Goal: Transaction & Acquisition: Book appointment/travel/reservation

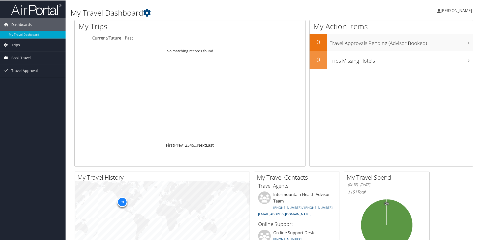
click at [40, 59] on link "Book Travel" at bounding box center [33, 57] width 66 height 13
click at [40, 67] on link "Agent Booking Request" at bounding box center [33, 68] width 66 height 8
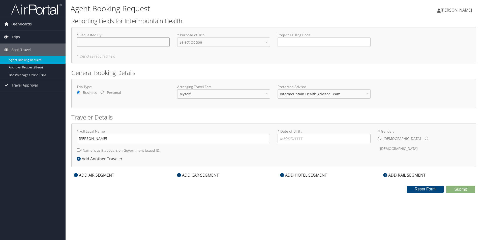
click at [100, 43] on input "* Requested By : Required" at bounding box center [123, 42] width 93 height 9
type input "[PERSON_NAME]"
click at [234, 42] on select "Select Option 3rd Party Reimbursable Business CME Conf or Education Groups Pers…" at bounding box center [223, 42] width 93 height 9
select select "Business"
click at [177, 38] on select "Select Option 3rd Party Reimbursable Business CME Conf or Education Groups Pers…" at bounding box center [223, 42] width 93 height 9
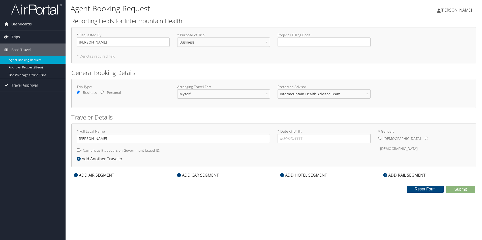
click at [77, 150] on input "* Name is as it appears on Government issued ID." at bounding box center [78, 150] width 3 height 3
checkbox input "true"
click at [284, 176] on icon at bounding box center [282, 175] width 4 height 4
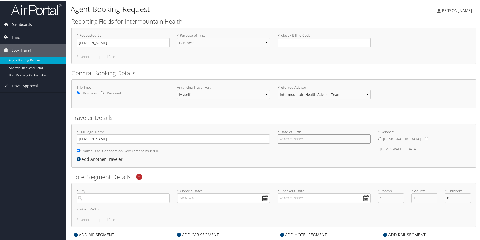
click at [308, 136] on input "* Date of Birth: Invalid Date" at bounding box center [324, 138] width 93 height 9
type input "11/15/1971"
click at [425, 139] on input "* Gender: Male Female" at bounding box center [426, 138] width 3 height 3
radio input "true"
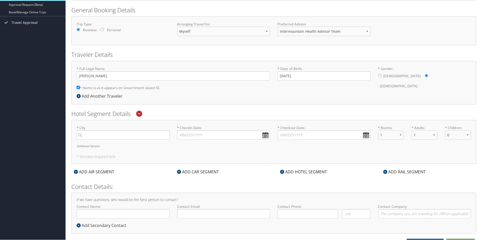
scroll to position [69, 0]
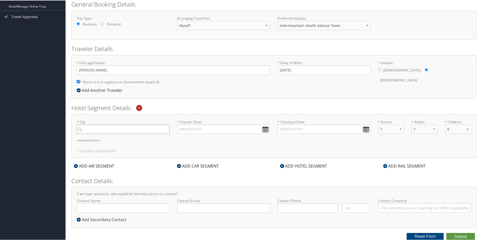
click at [129, 131] on input "search" at bounding box center [123, 128] width 93 height 9
type input "Murray. Utah"
click at [80, 128] on input "Murray. Utah" at bounding box center [123, 128] width 93 height 9
click at [98, 129] on input "Murray. Utah" at bounding box center [123, 128] width 93 height 9
type input "Murray, Utah"
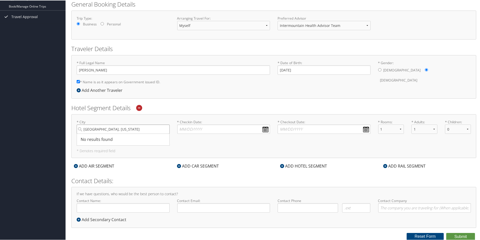
click at [164, 131] on input "Murray, Utah" at bounding box center [123, 128] width 93 height 9
click at [165, 129] on input "Murray, Utah" at bounding box center [123, 128] width 93 height 9
click at [138, 128] on input "search" at bounding box center [123, 128] width 93 height 9
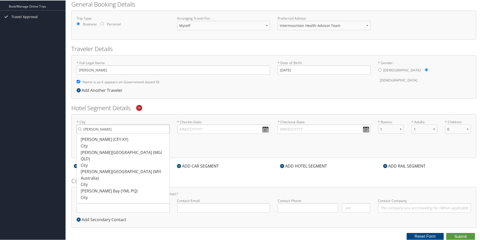
type input "[PERSON_NAME]"
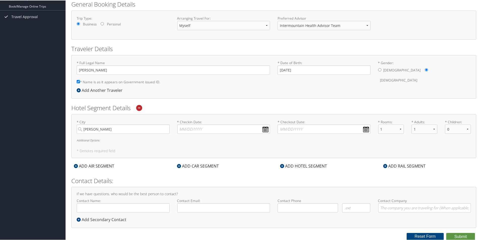
drag, startPoint x: 144, startPoint y: 122, endPoint x: 140, endPoint y: 126, distance: 6.3
click at [143, 122] on label "* City Murr Murray (CEY KY) City 2109 2109 Murray Islands (MGI QLD) City 7677 7…" at bounding box center [123, 126] width 93 height 14
click at [143, 124] on input "[PERSON_NAME]" at bounding box center [123, 128] width 93 height 9
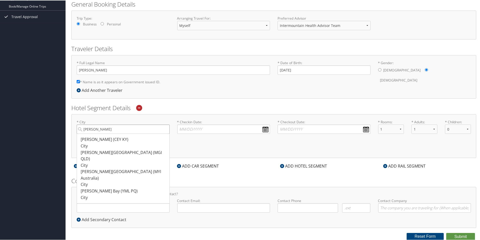
click at [164, 128] on input "[PERSON_NAME]" at bounding box center [123, 128] width 93 height 9
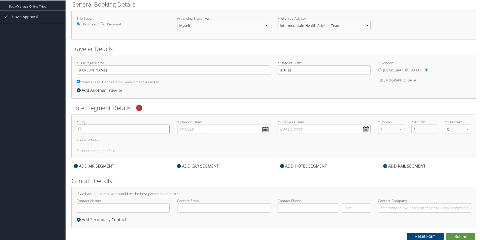
click at [150, 129] on input "search" at bounding box center [123, 128] width 93 height 9
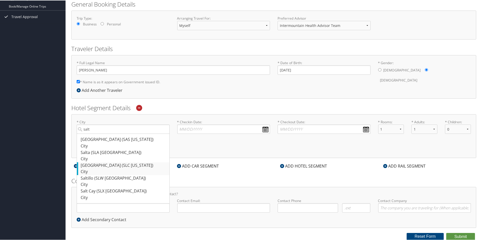
click at [122, 169] on div "City" at bounding box center [124, 171] width 86 height 7
click at [122, 134] on input "salt" at bounding box center [123, 128] width 93 height 9
type input "[GEOGRAPHIC_DATA]"
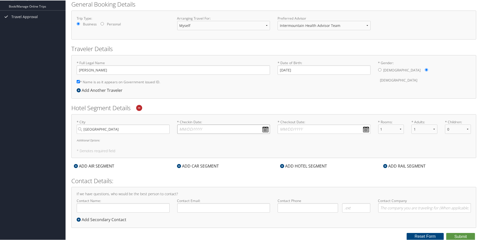
click at [264, 130] on input "* Checkin Date: Dates must be valid" at bounding box center [223, 128] width 93 height 9
click at [206, 172] on td "17" at bounding box center [205, 170] width 7 height 7
type input "09/17/2025"
click at [365, 130] on input "* Checkout Date: Dates must be valid" at bounding box center [324, 128] width 93 height 9
click at [311, 169] on td "18" at bounding box center [312, 170] width 7 height 7
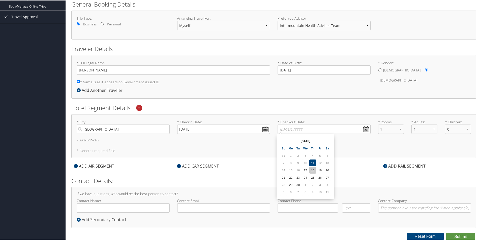
type input "09/18/2025"
click at [156, 207] on input "Contact Name:" at bounding box center [123, 207] width 93 height 9
type input "[PERSON_NAME]"
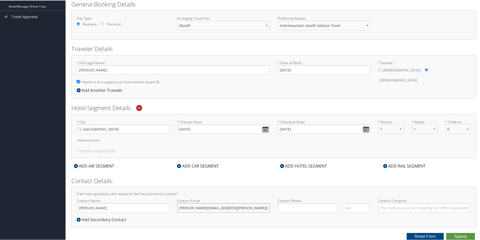
type input "[PERSON_NAME][EMAIL_ADDRESS][PERSON_NAME][DOMAIN_NAME]"
type input "(435) 979-6263"
drag, startPoint x: 128, startPoint y: 128, endPoint x: 36, endPoint y: 123, distance: 92.1
click at [37, 123] on div "Dashboards My Travel Dashboard Trips Current/Future Trips Past Trips Trips Miss…" at bounding box center [241, 86] width 482 height 310
type input "D"
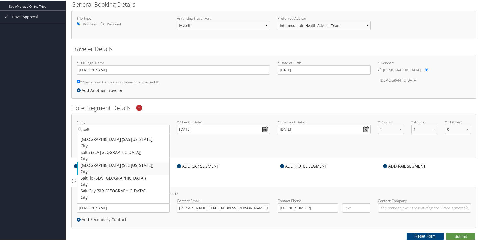
click at [96, 166] on div "[GEOGRAPHIC_DATA] (SLC [US_STATE])" at bounding box center [124, 165] width 86 height 7
click at [96, 134] on input "salt" at bounding box center [123, 128] width 93 height 9
type input "[GEOGRAPHIC_DATA]"
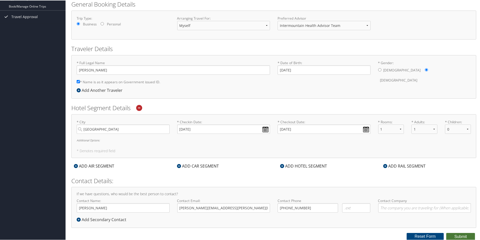
click at [461, 237] on button "Submit" at bounding box center [460, 237] width 29 height 8
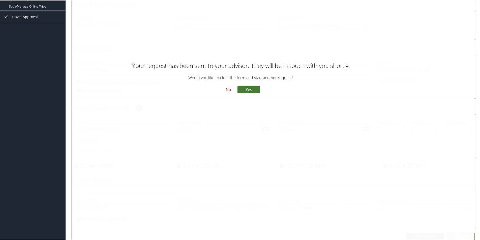
click at [250, 89] on button "Yes" at bounding box center [248, 89] width 23 height 8
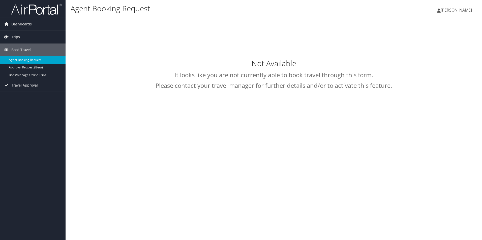
select select "[EMAIL_ADDRESS][DOMAIN_NAME]"
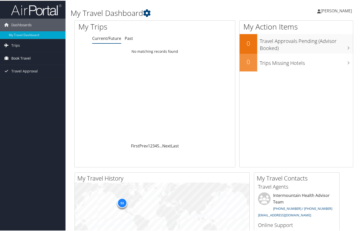
click at [23, 55] on span "Book Travel" at bounding box center [20, 57] width 19 height 13
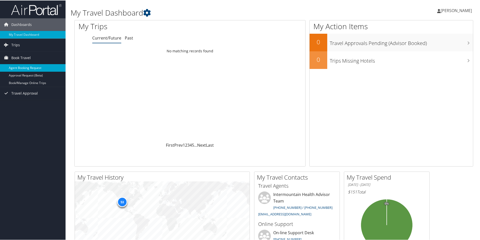
click at [32, 68] on link "Agent Booking Request" at bounding box center [33, 68] width 66 height 8
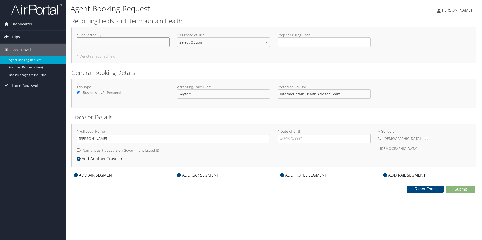
click at [96, 45] on input "* Requested By : Required" at bounding box center [123, 42] width 93 height 9
type input "[PERSON_NAME]"
click at [306, 136] on input "* Date of Birth: Invalid Date" at bounding box center [324, 138] width 93 height 9
type input "[DATE]"
click at [425, 137] on input "* Gender: [DEMOGRAPHIC_DATA] [DEMOGRAPHIC_DATA]" at bounding box center [426, 138] width 3 height 3
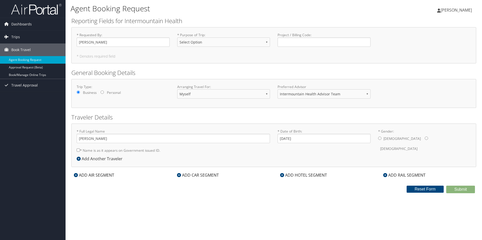
radio input "true"
click at [282, 175] on icon at bounding box center [282, 175] width 4 height 4
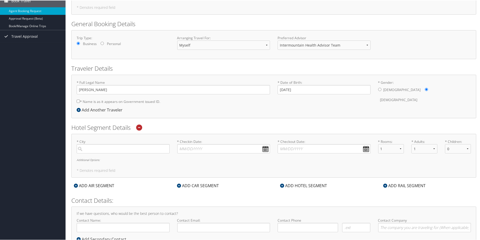
scroll to position [50, 0]
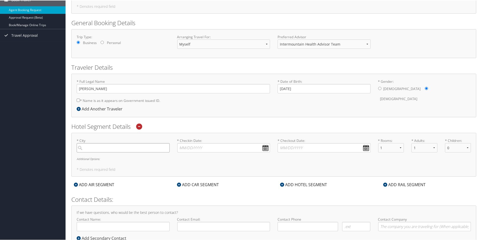
click at [149, 150] on input "search" at bounding box center [123, 147] width 93 height 9
click at [125, 147] on input "search" at bounding box center [123, 147] width 93 height 9
type input "Murray [US_STATE]"
drag, startPoint x: 109, startPoint y: 147, endPoint x: 50, endPoint y: 148, distance: 59.8
click at [50, 148] on div "Dashboards My Travel Dashboard Trips Current/Future Trips Past Trips Trips Miss…" at bounding box center [241, 105] width 482 height 310
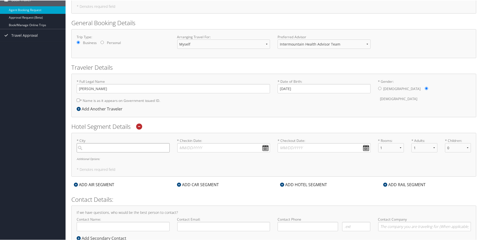
click at [156, 151] on input "search" at bounding box center [123, 147] width 93 height 9
click at [117, 155] on div "* City [GEOGRAPHIC_DATA] ([GEOGRAPHIC_DATA] [US_STATE]) City 11931 11931 Requir…" at bounding box center [123, 147] width 101 height 18
click at [112, 150] on input "Salt lak" at bounding box center [123, 147] width 93 height 9
click at [115, 157] on div "[GEOGRAPHIC_DATA] (SLC [US_STATE])" at bounding box center [124, 158] width 86 height 7
click at [115, 152] on input "Salt lak" at bounding box center [123, 147] width 93 height 9
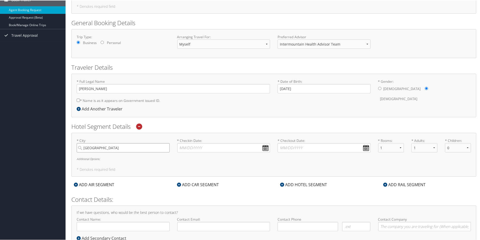
drag, startPoint x: 134, startPoint y: 146, endPoint x: 49, endPoint y: 145, distance: 85.2
click at [49, 145] on div "Dashboards My Travel Dashboard Trips Current/Future Trips Past Trips Trips Miss…" at bounding box center [241, 105] width 482 height 310
type input "[GEOGRAPHIC_DATA], [US_STATE]"
drag, startPoint x: 265, startPoint y: 175, endPoint x: 262, endPoint y: 171, distance: 4.5
click at [265, 174] on div "* [GEOGRAPHIC_DATA], [US_STATE] No results found -1 Required * Checkin Date: Da…" at bounding box center [273, 155] width 405 height 44
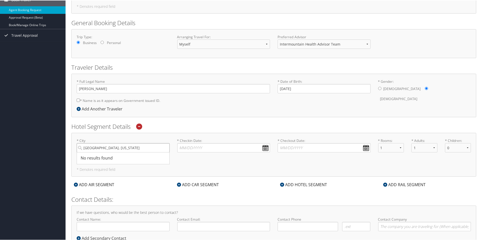
click at [130, 149] on input "[GEOGRAPHIC_DATA], [US_STATE]" at bounding box center [123, 147] width 93 height 9
drag, startPoint x: 91, startPoint y: 143, endPoint x: 22, endPoint y: 143, distance: 69.1
click at [36, 143] on div "Dashboards My Travel Dashboard Trips Current/Future Trips Past Trips Trips Miss…" at bounding box center [241, 105] width 482 height 310
click at [105, 161] on div "[GEOGRAPHIC_DATA] (SLC [US_STATE])" at bounding box center [124, 158] width 86 height 7
click at [105, 152] on input "Salt la" at bounding box center [123, 147] width 93 height 9
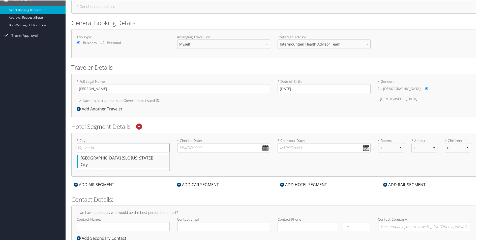
type input "[GEOGRAPHIC_DATA]"
click at [266, 148] on input "* Checkin Date: Dates must be valid" at bounding box center [223, 147] width 93 height 9
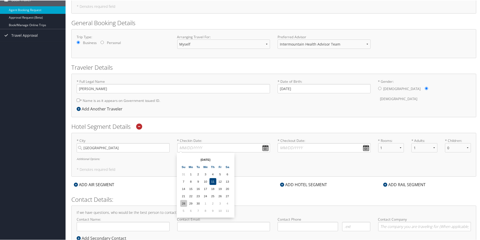
click at [186, 204] on td "28" at bounding box center [183, 203] width 7 height 7
type input "[DATE]"
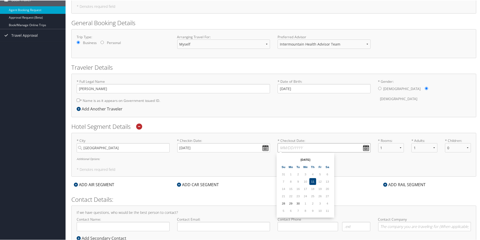
click at [365, 149] on input "* Checkout Date: Dates must be valid" at bounding box center [324, 147] width 93 height 9
click at [299, 202] on td "30" at bounding box center [298, 203] width 7 height 7
type input "[DATE]"
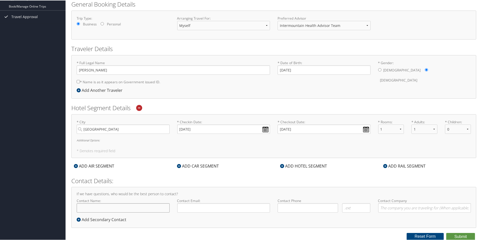
click at [139, 207] on input "Contact Name:" at bounding box center [123, 207] width 93 height 9
type input "[PERSON_NAME]"
click at [182, 208] on input "Contact Email:" at bounding box center [223, 207] width 93 height 9
type input "[PERSON_NAME]"
type input "[PHONE_NUMBER]"
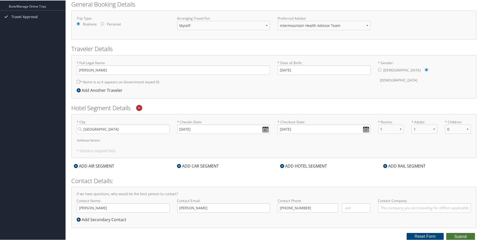
click at [457, 237] on button "Submit" at bounding box center [460, 237] width 29 height 8
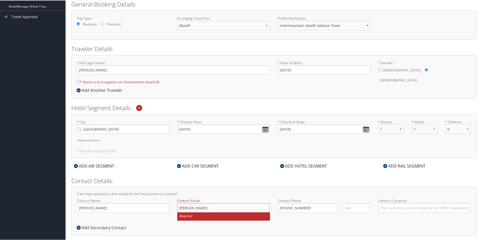
drag, startPoint x: 222, startPoint y: 207, endPoint x: 142, endPoint y: 202, distance: 80.1
click at [142, 202] on div "Contact Name: [PERSON_NAME] Required Contact Email: [PERSON_NAME] Required Cont…" at bounding box center [274, 211] width 402 height 26
click at [215, 209] on input "[PERSON_NAME][EMAIL_ADDRESS][PERSON_NAME][DOMAIN_NAME]" at bounding box center [223, 207] width 93 height 9
type input "[PERSON_NAME][EMAIL_ADDRESS][PERSON_NAME][DOMAIN_NAME]"
click at [318, 229] on div "If we have questions, who would be the best person to contact? Contact Name: [P…" at bounding box center [273, 211] width 405 height 49
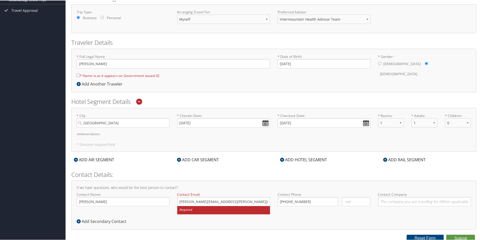
scroll to position [77, 0]
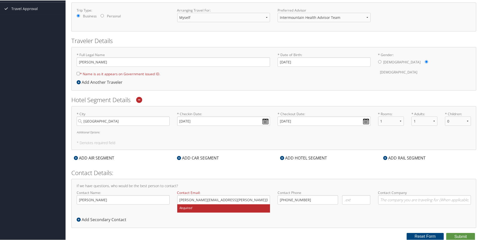
drag, startPoint x: 78, startPoint y: 72, endPoint x: 145, endPoint y: 104, distance: 74.2
click at [78, 72] on input "* Name is as it appears on Government issued ID." at bounding box center [78, 73] width 3 height 3
checkbox input "true"
click at [461, 235] on button "Submit" at bounding box center [460, 237] width 29 height 8
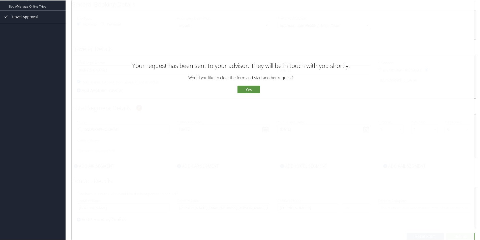
drag, startPoint x: 227, startPoint y: 91, endPoint x: 230, endPoint y: 88, distance: 3.9
click at [228, 90] on button "No" at bounding box center [228, 89] width 13 height 9
